Goal: Task Accomplishment & Management: Manage account settings

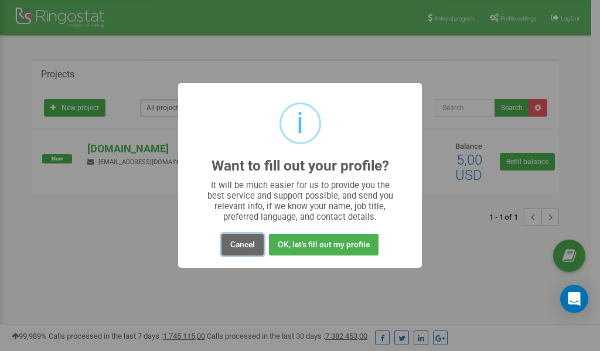
click at [247, 244] on button "Cancel" at bounding box center [243, 245] width 42 height 22
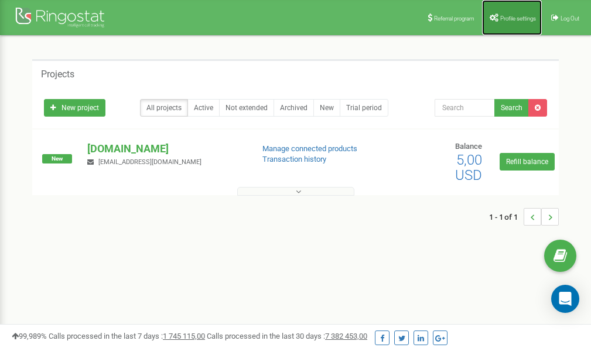
click at [502, 22] on link "Profile settings" at bounding box center [512, 17] width 60 height 35
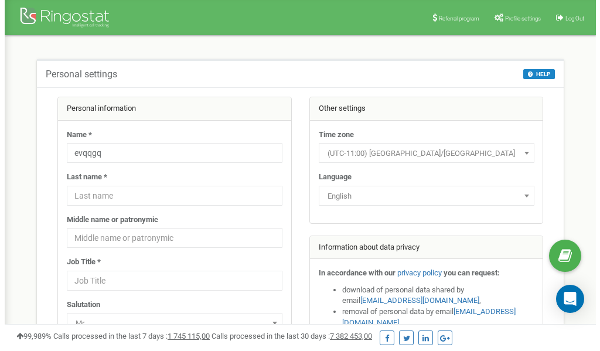
scroll to position [59, 0]
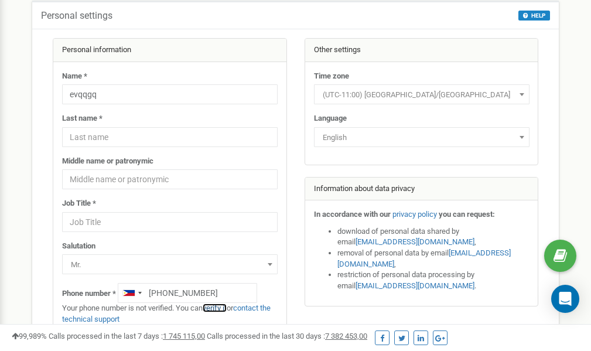
click at [222, 308] on link "verify it" at bounding box center [215, 308] width 24 height 9
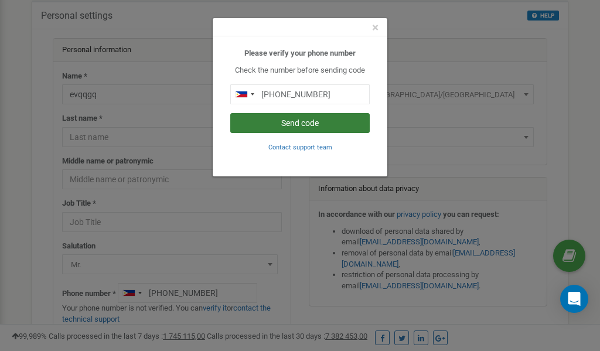
click at [308, 125] on button "Send code" at bounding box center [300, 123] width 140 height 20
